Goal: Browse casually

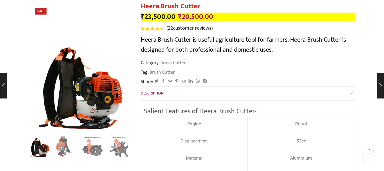
scroll to position [57, 0]
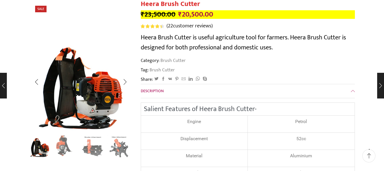
click at [62, 148] on img "2 / 8" at bounding box center [66, 146] width 24 height 24
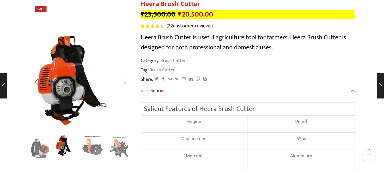
click at [86, 151] on img "3 / 8" at bounding box center [93, 146] width 24 height 24
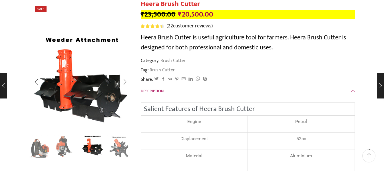
click at [129, 149] on div "Next slide" at bounding box center [125, 146] width 14 height 14
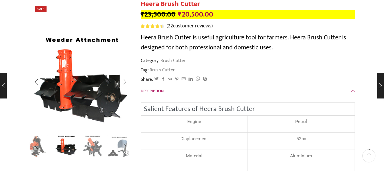
click at [94, 151] on img "4 / 8" at bounding box center [93, 146] width 24 height 24
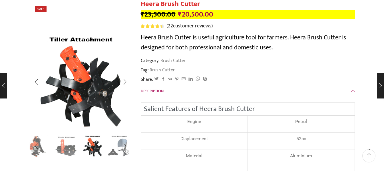
click at [115, 150] on img "5 / 8" at bounding box center [119, 146] width 24 height 24
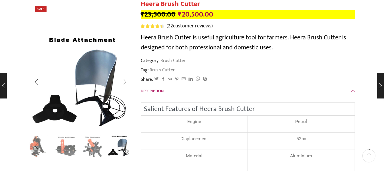
click at [123, 150] on div "Next slide" at bounding box center [125, 146] width 14 height 14
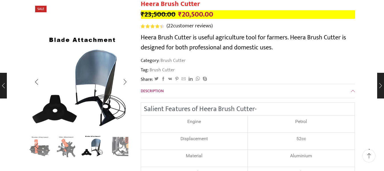
click at [124, 149] on div "Next slide" at bounding box center [125, 146] width 14 height 14
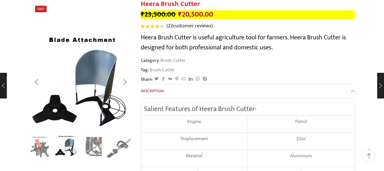
click at [124, 149] on div "Next slide" at bounding box center [125, 146] width 14 height 14
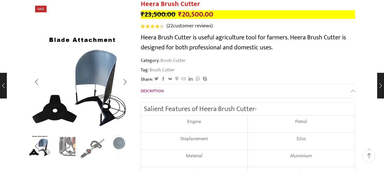
click at [124, 149] on img "8 / 8" at bounding box center [119, 147] width 24 height 24
